Goal: Transaction & Acquisition: Obtain resource

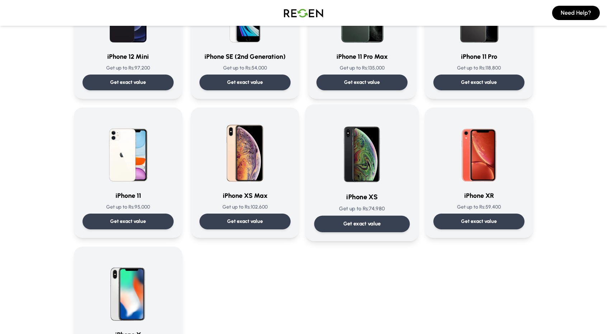
scroll to position [610, 0]
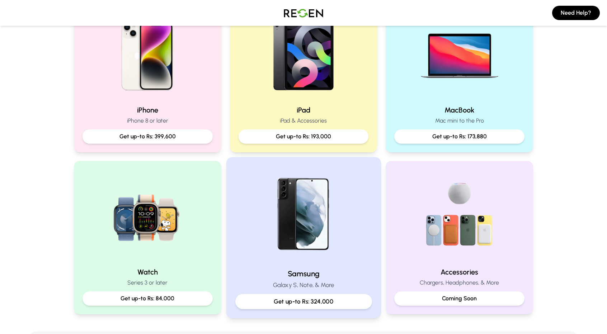
scroll to position [179, 0]
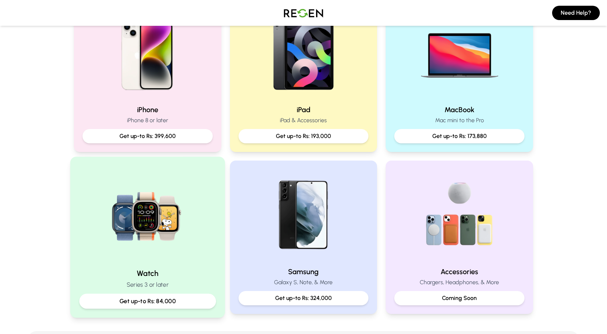
click at [167, 301] on p "Get up-to Rs: 84,000" at bounding box center [147, 301] width 125 height 9
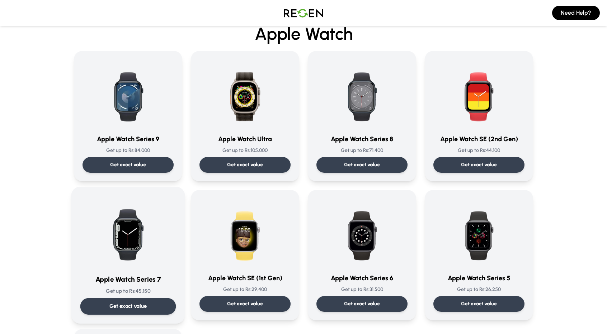
scroll to position [36, 0]
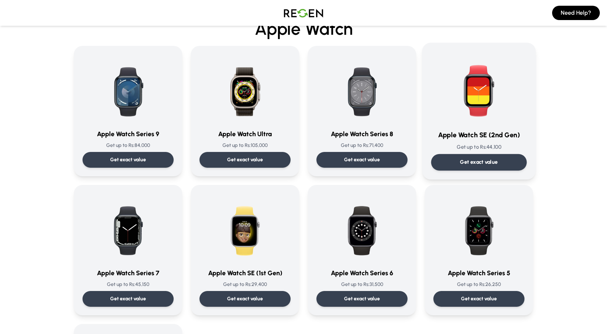
click at [484, 165] on p "Get exact value" at bounding box center [479, 163] width 38 height 8
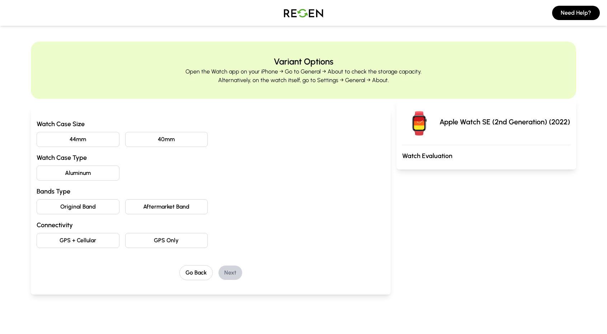
click at [78, 137] on button "44mm" at bounding box center [78, 139] width 83 height 15
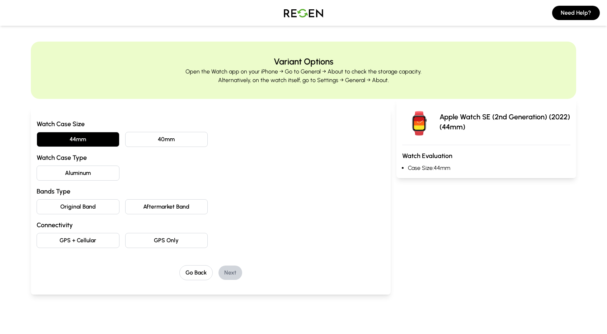
click at [95, 175] on button "Aluminum" at bounding box center [78, 173] width 83 height 15
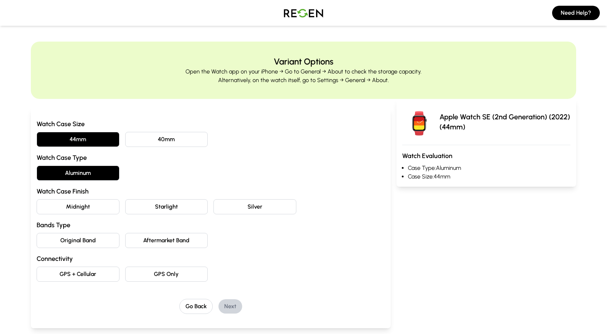
click at [93, 205] on button "Midnight" at bounding box center [78, 207] width 83 height 15
click at [97, 241] on button "Original Band" at bounding box center [78, 240] width 83 height 15
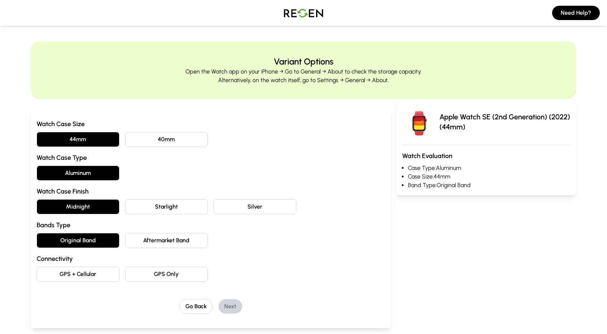
click at [150, 274] on button "GPS Only" at bounding box center [166, 274] width 83 height 15
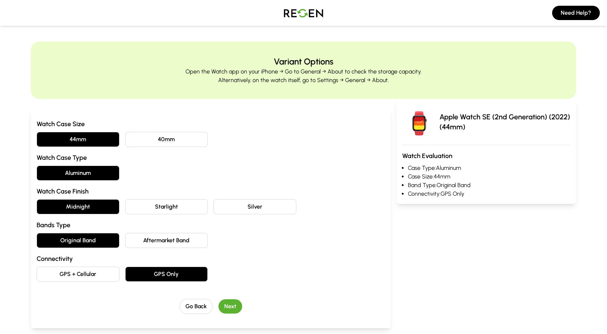
click at [233, 309] on button "Next" at bounding box center [231, 307] width 24 height 14
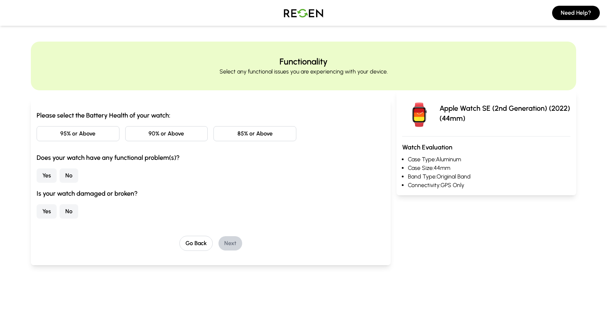
click at [76, 137] on button "95% or Above" at bounding box center [78, 133] width 83 height 15
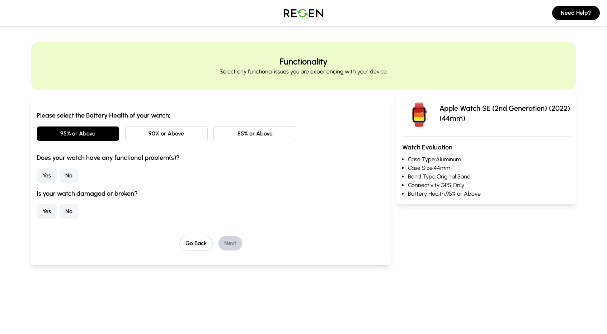
click at [64, 177] on button "No" at bounding box center [69, 176] width 19 height 14
click at [66, 207] on button "No" at bounding box center [69, 212] width 19 height 14
click at [234, 242] on button "Next" at bounding box center [231, 244] width 24 height 14
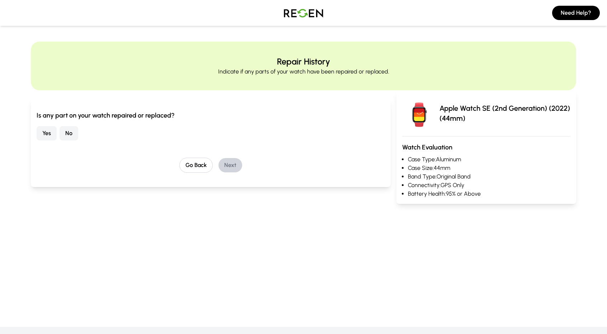
click at [66, 133] on button "No" at bounding box center [69, 133] width 19 height 14
click at [225, 166] on button "Next" at bounding box center [231, 165] width 24 height 14
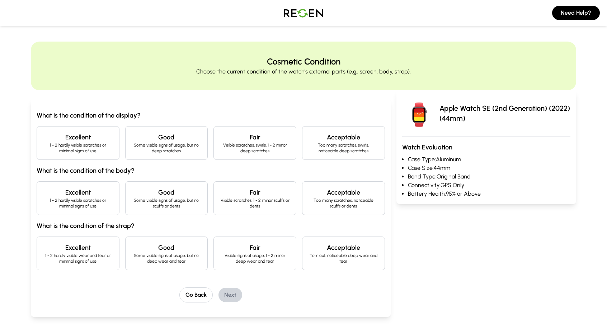
click at [147, 153] on p "Some visible signs of usage, but no deep scratches" at bounding box center [166, 147] width 71 height 11
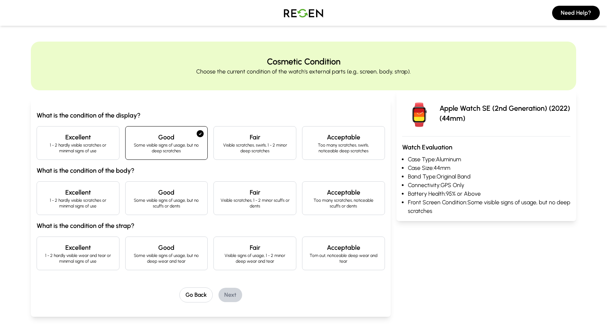
click at [77, 200] on p "1 - 2 hardly visible scratches or minimal signs of use" at bounding box center [78, 203] width 71 height 11
click at [85, 255] on p "1 - 2 hardly visible wear and tear or minimal signs of use" at bounding box center [78, 258] width 71 height 11
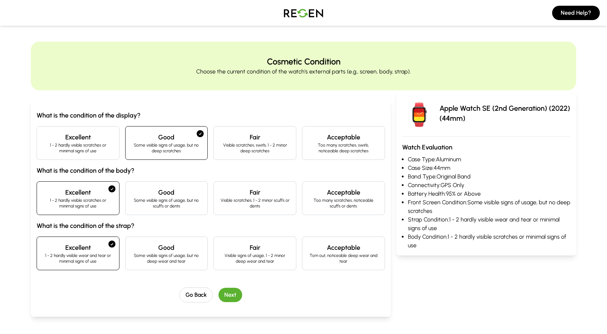
click at [231, 293] on button "Next" at bounding box center [231, 295] width 24 height 14
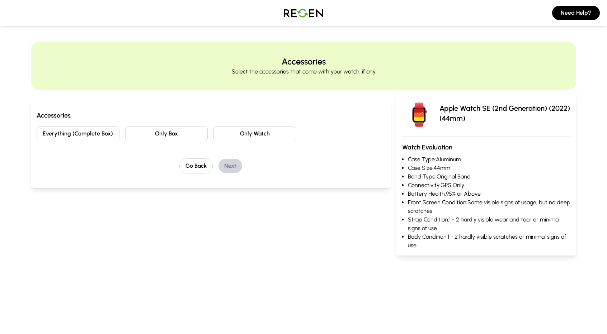
click at [89, 135] on button "Everything (Complete Box)" at bounding box center [78, 133] width 83 height 15
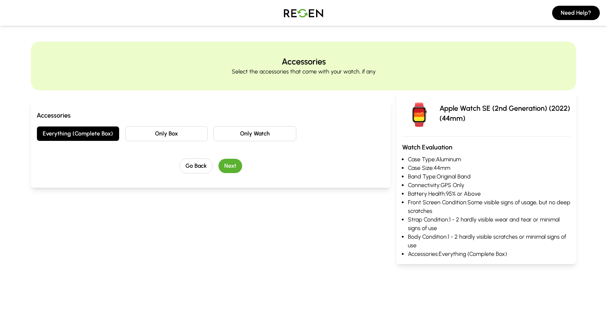
click at [226, 161] on button "Next" at bounding box center [231, 166] width 24 height 14
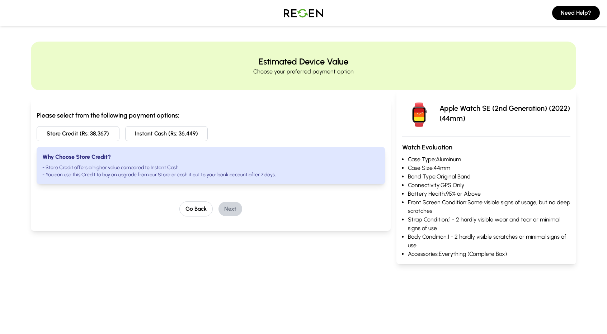
click at [183, 137] on button "Instant Cash (Rs: 36,449)" at bounding box center [166, 133] width 83 height 15
